Goal: Download file/media

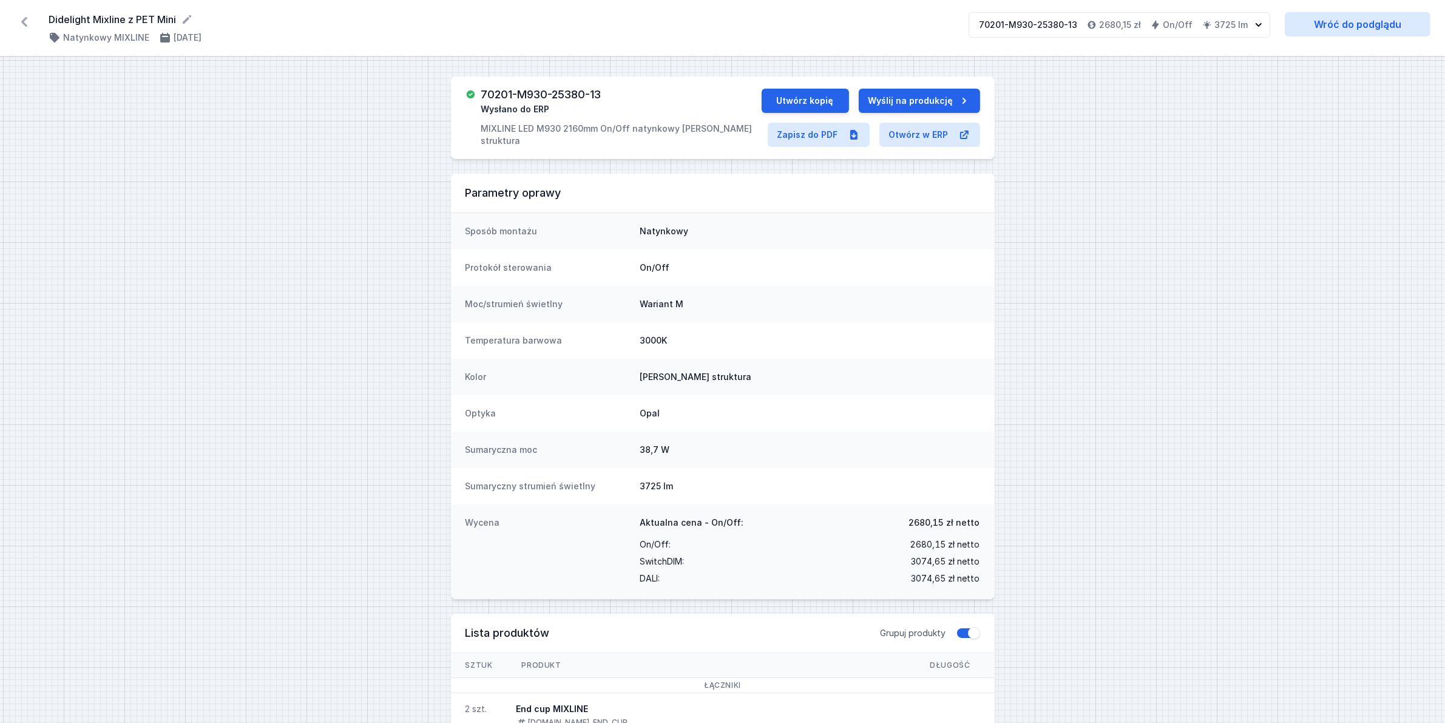
click at [28, 18] on icon at bounding box center [24, 21] width 19 height 19
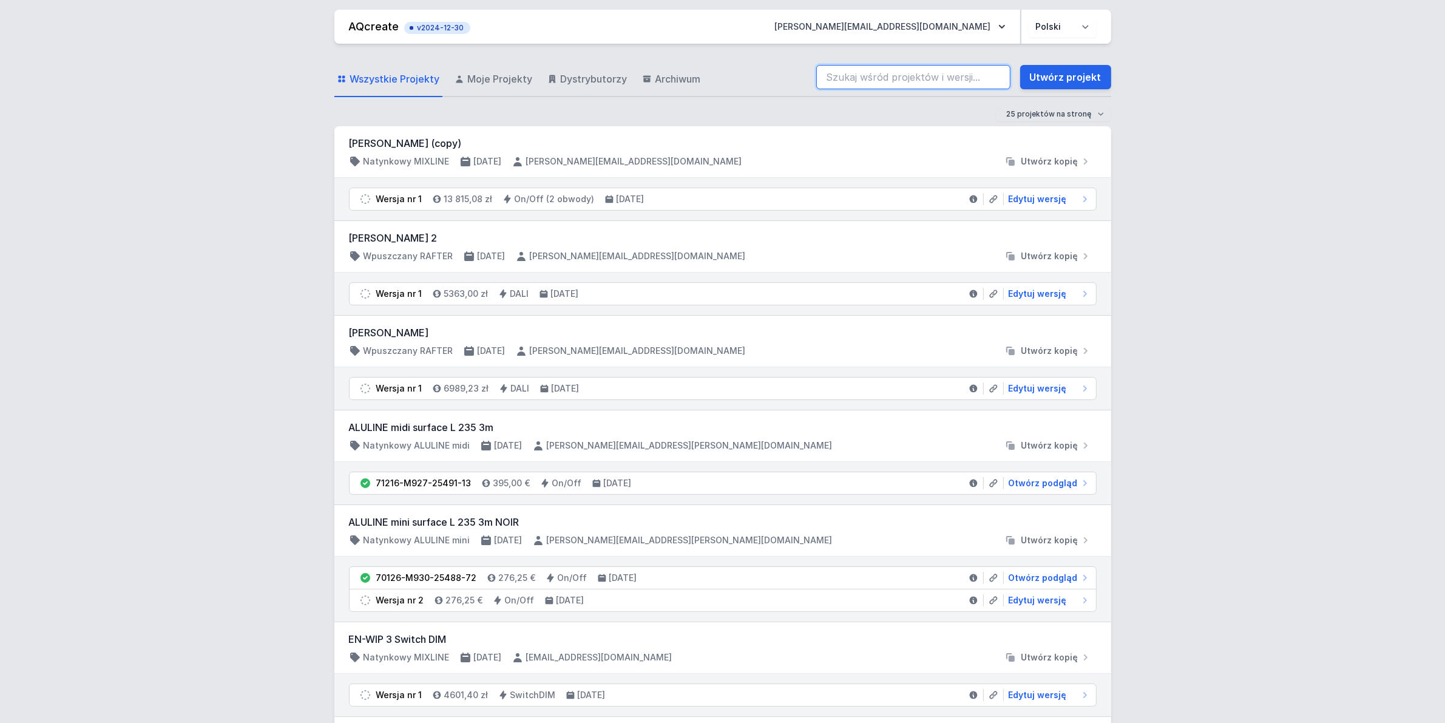
click at [918, 78] on input "search" at bounding box center [913, 77] width 194 height 24
type input "70201-M930-25441-12"
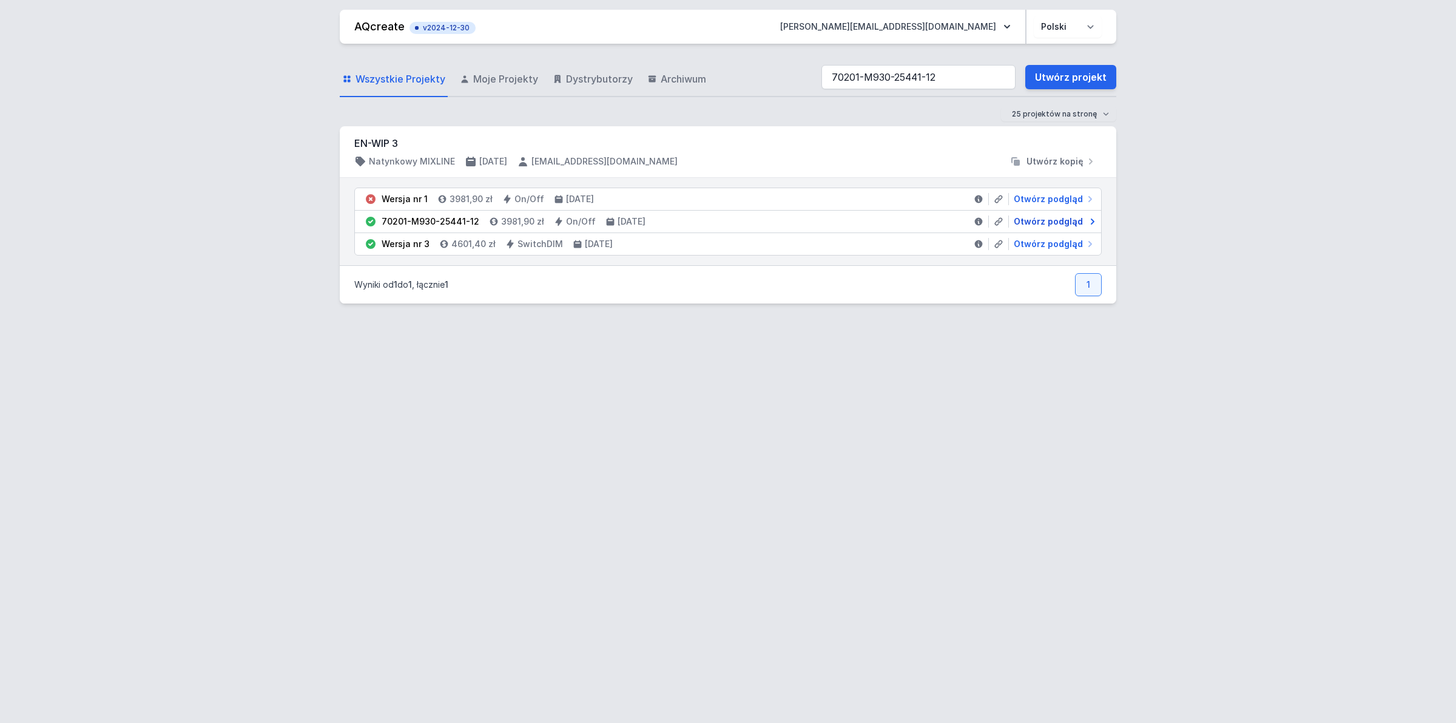
click at [1044, 223] on span "Otwórz podgląd" at bounding box center [1048, 221] width 69 height 12
select select "2"
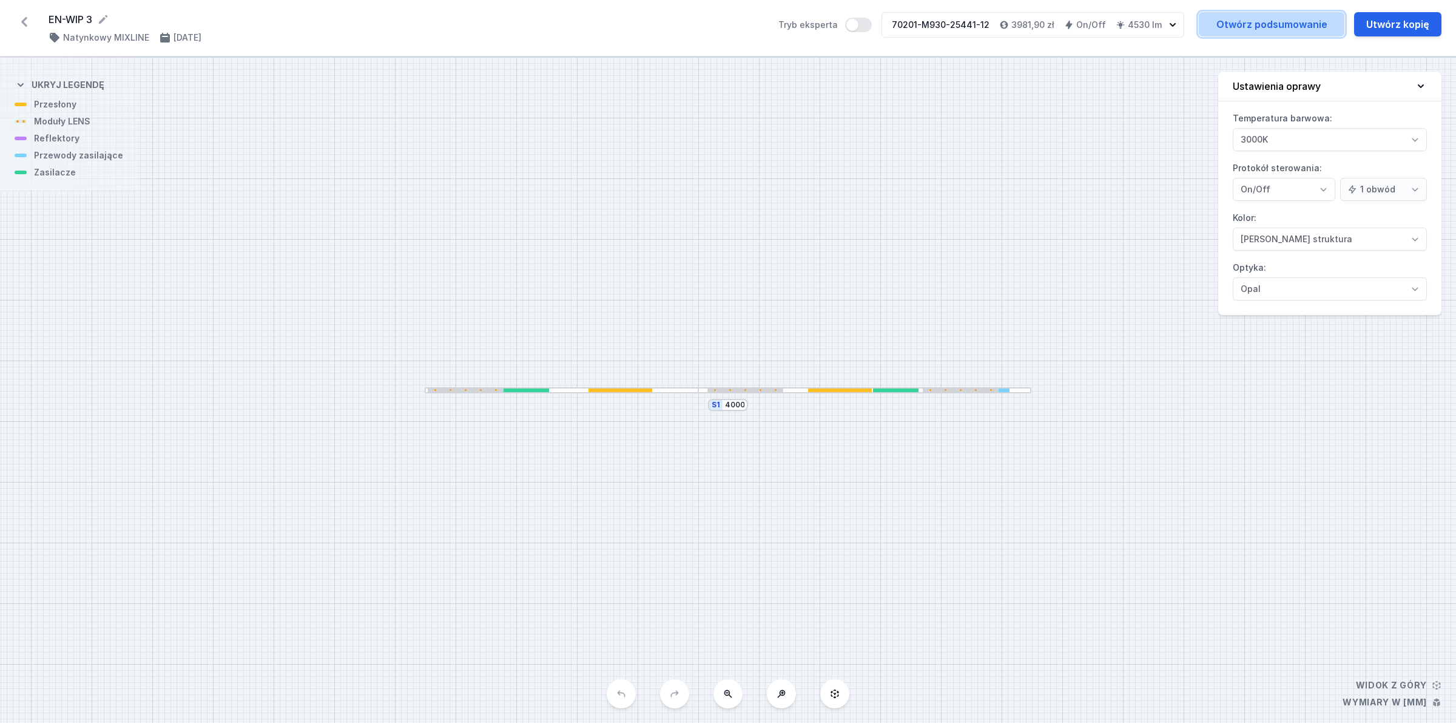
click at [1273, 26] on link "Otwórz podsumowanie" at bounding box center [1272, 24] width 146 height 24
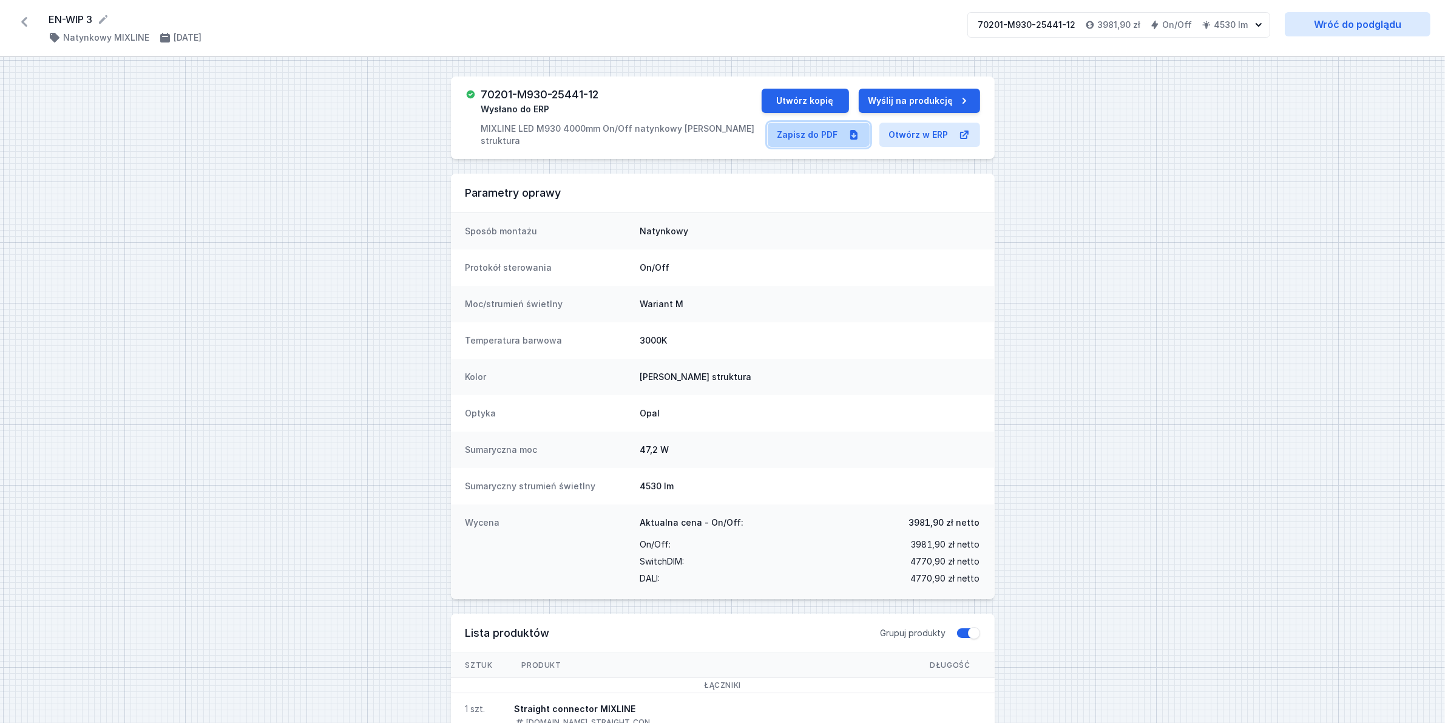
click at [827, 126] on link "Zapisz do PDF" at bounding box center [819, 135] width 102 height 24
